Goal: Entertainment & Leisure: Consume media (video, audio)

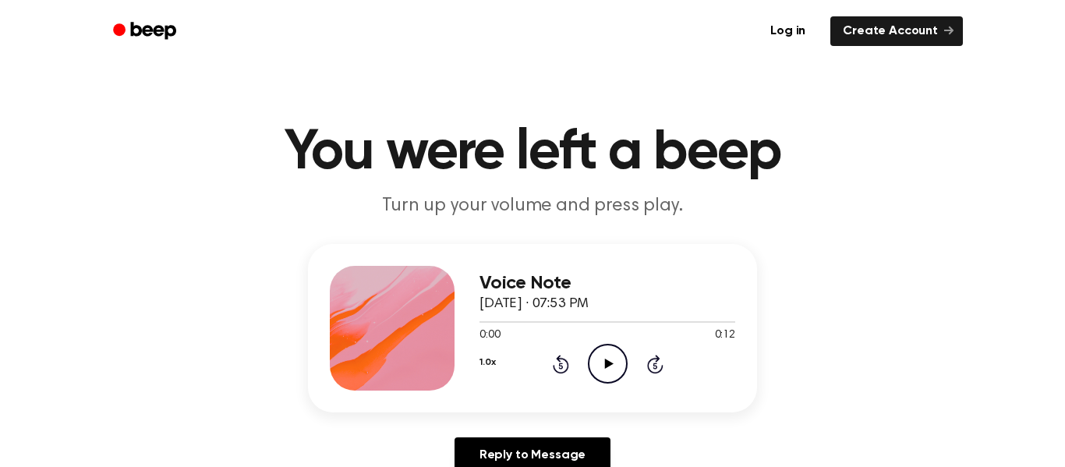
click at [599, 377] on icon "Play Audio" at bounding box center [608, 364] width 40 height 40
click at [604, 370] on icon "Play Audio" at bounding box center [608, 364] width 40 height 40
click at [610, 362] on icon at bounding box center [608, 364] width 9 height 10
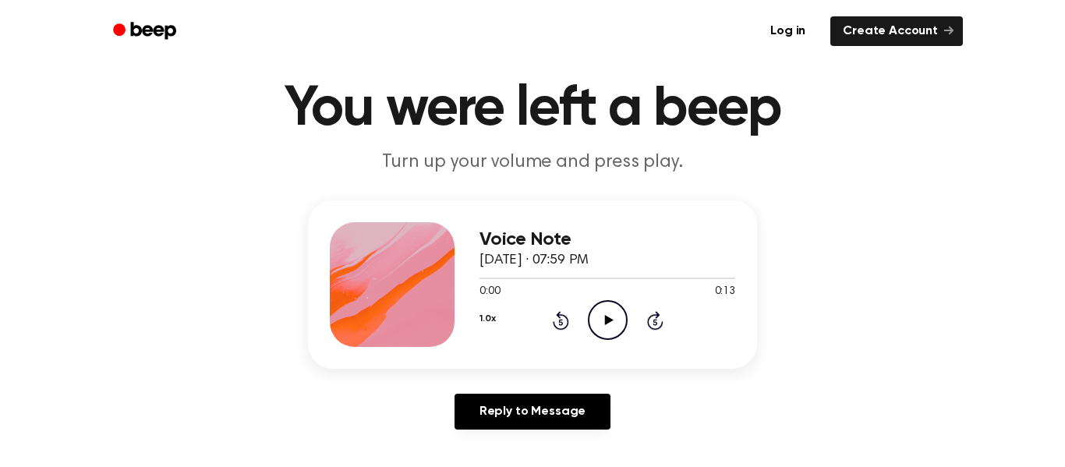
scroll to position [50, 0]
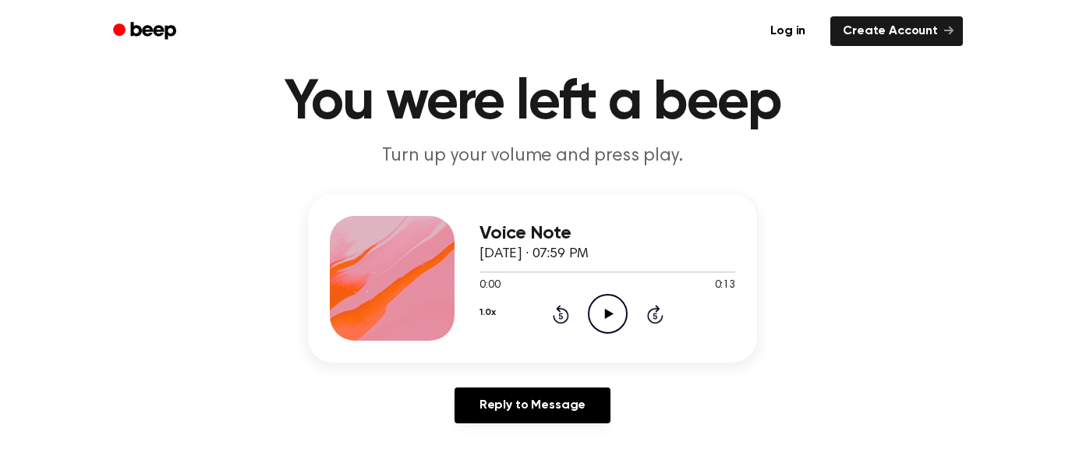
click at [596, 323] on icon "Play Audio" at bounding box center [608, 314] width 40 height 40
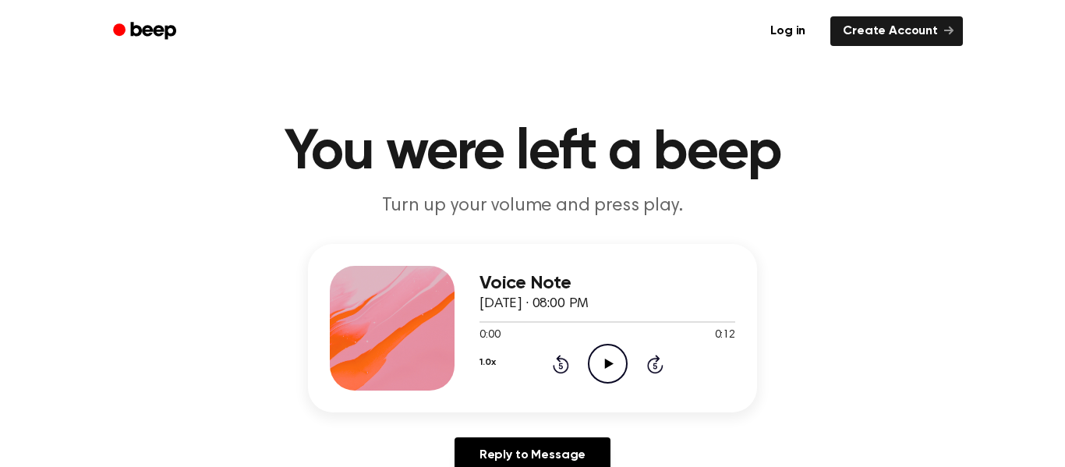
click at [609, 372] on icon "Play Audio" at bounding box center [608, 364] width 40 height 40
click at [606, 341] on div "0:12 0:12" at bounding box center [607, 335] width 256 height 16
click at [594, 364] on icon "Play Audio" at bounding box center [608, 364] width 40 height 40
click at [601, 353] on icon "Play Audio" at bounding box center [608, 364] width 40 height 40
click at [600, 369] on icon "Play Audio" at bounding box center [608, 364] width 40 height 40
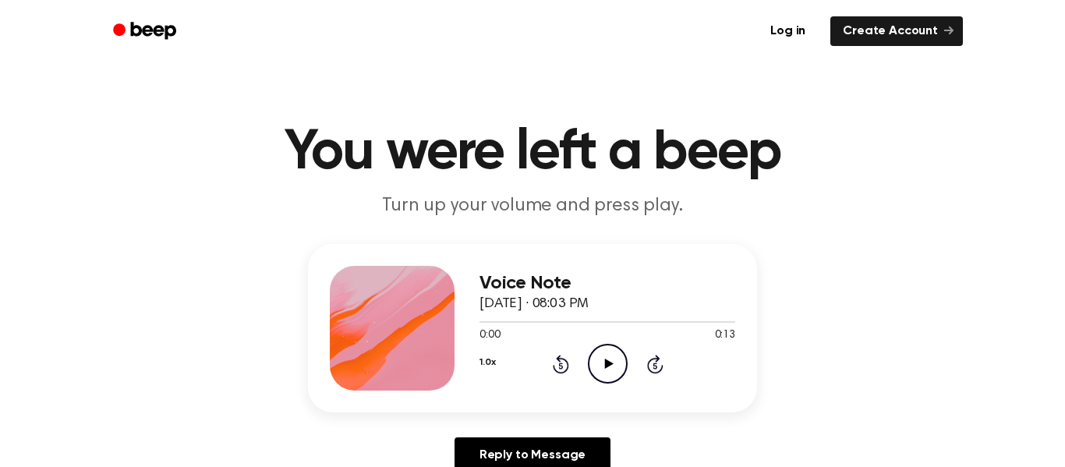
click at [608, 372] on icon "Play Audio" at bounding box center [608, 364] width 40 height 40
click at [599, 365] on icon "Play Audio" at bounding box center [608, 364] width 40 height 40
click at [593, 352] on icon "Play Audio" at bounding box center [608, 364] width 40 height 40
click at [608, 371] on icon "Play Audio" at bounding box center [608, 364] width 40 height 40
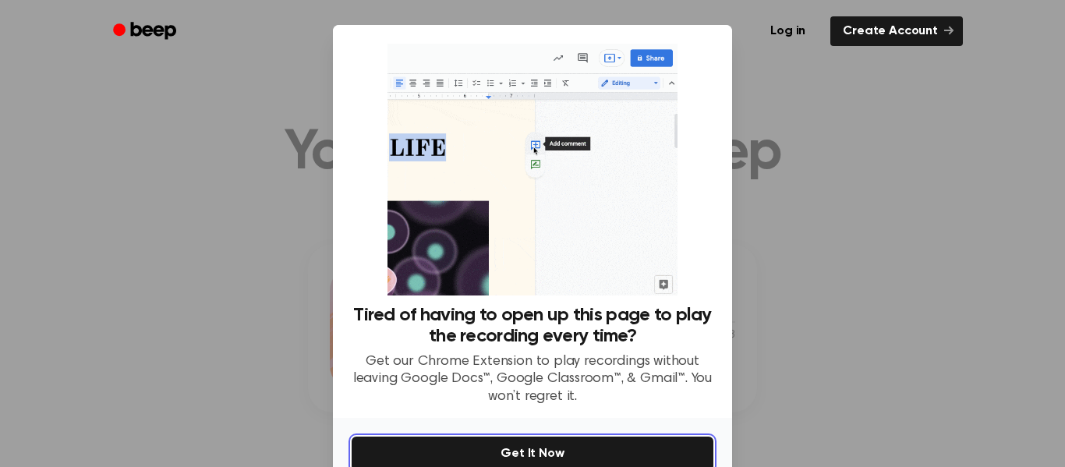
click at [510, 445] on button "Get It Now" at bounding box center [533, 453] width 362 height 34
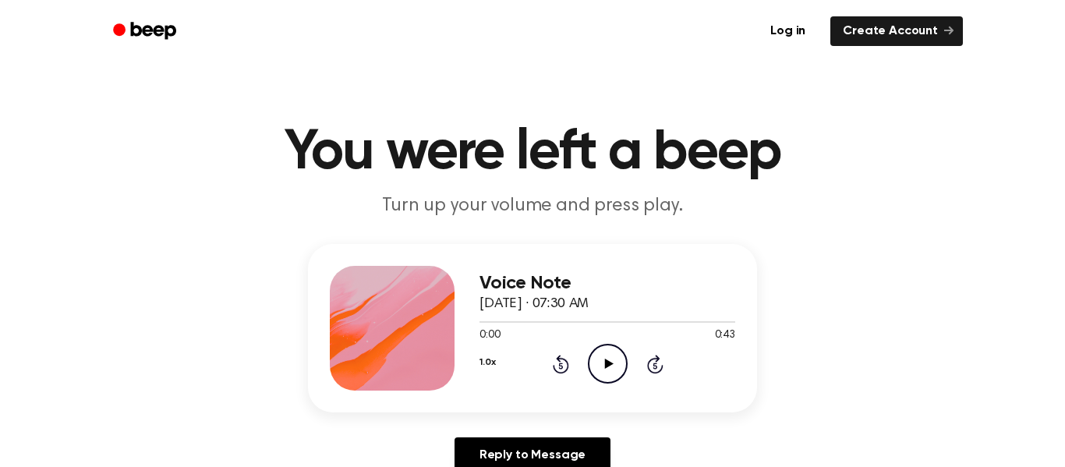
click at [599, 353] on icon "Play Audio" at bounding box center [608, 364] width 40 height 40
click at [600, 355] on icon "Play Audio" at bounding box center [608, 364] width 40 height 40
click at [620, 363] on icon "Play Audio" at bounding box center [608, 364] width 40 height 40
click at [599, 353] on icon "Play Audio" at bounding box center [608, 364] width 40 height 40
